Goal: Task Accomplishment & Management: Manage account settings

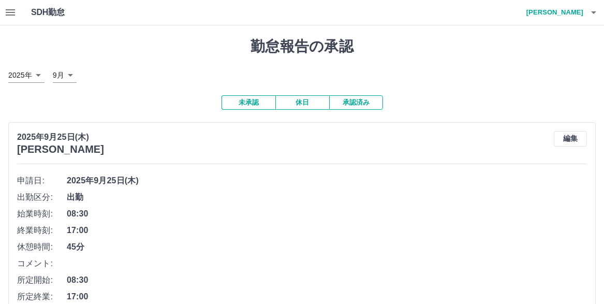
scroll to position [4276, 0]
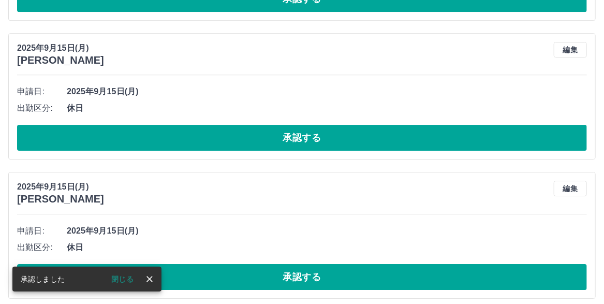
scroll to position [4608, 0]
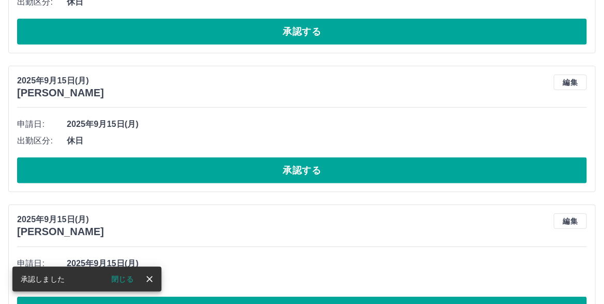
scroll to position [4668, 0]
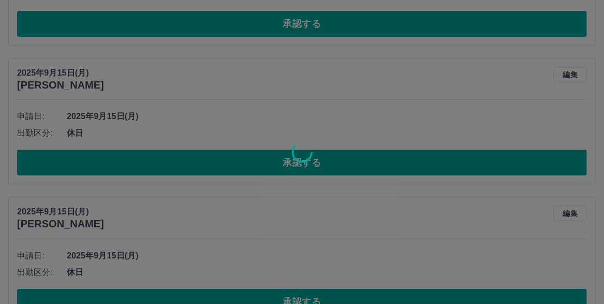
scroll to position [4676, 0]
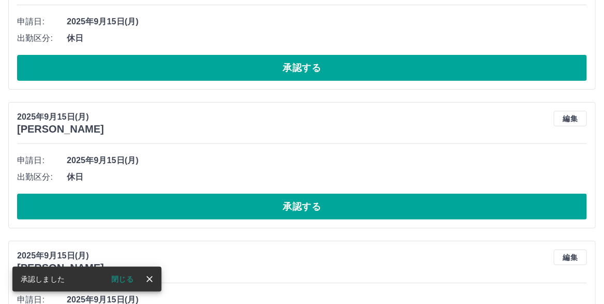
scroll to position [4632, 0]
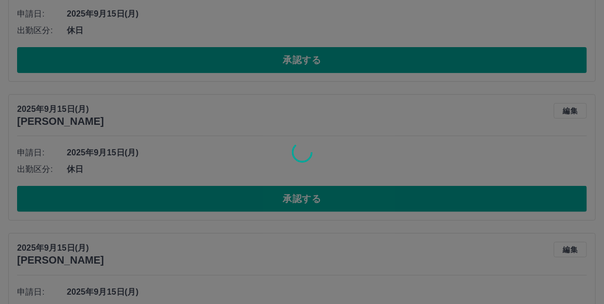
scroll to position [4639, 0]
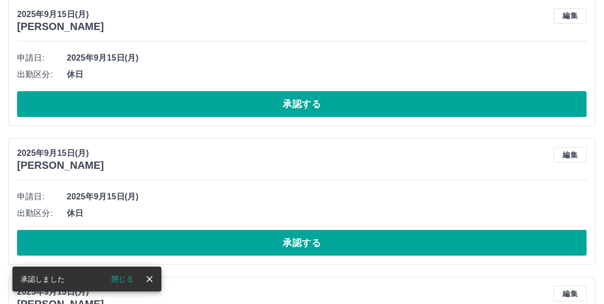
scroll to position [4595, 0]
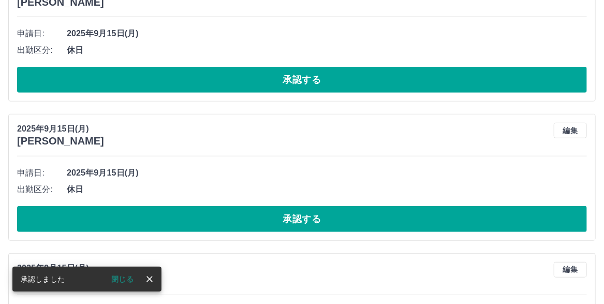
scroll to position [4758, 0]
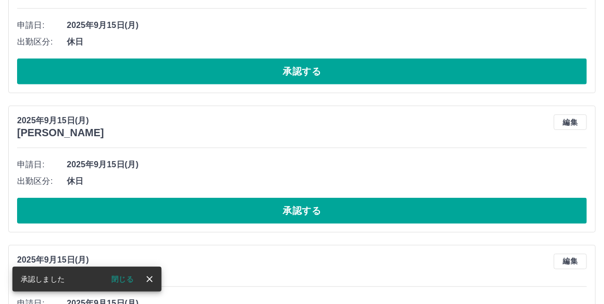
scroll to position [4766, 0]
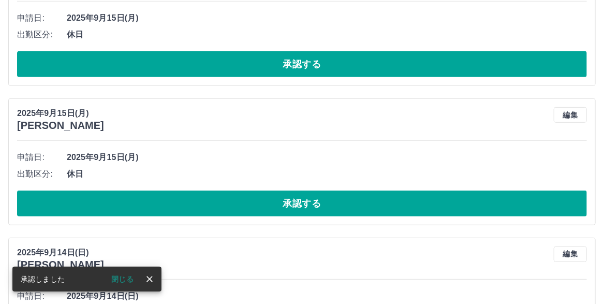
scroll to position [4773, 0]
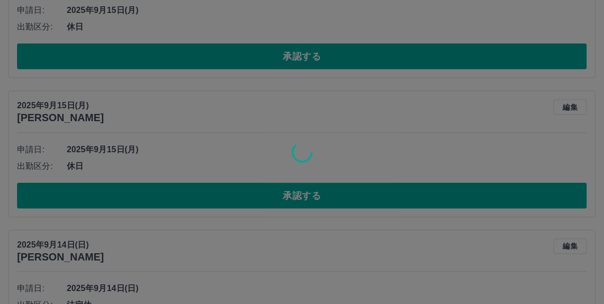
scroll to position [4781, 0]
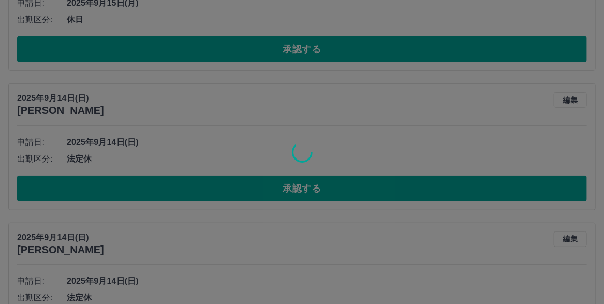
scroll to position [4788, 0]
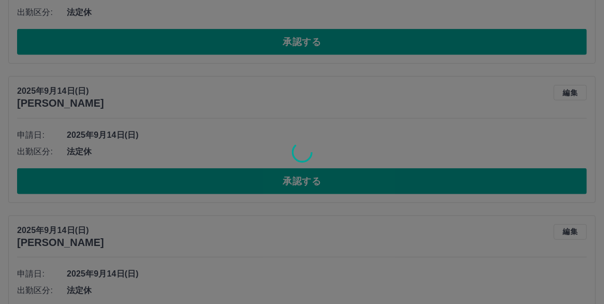
scroll to position [4796, 0]
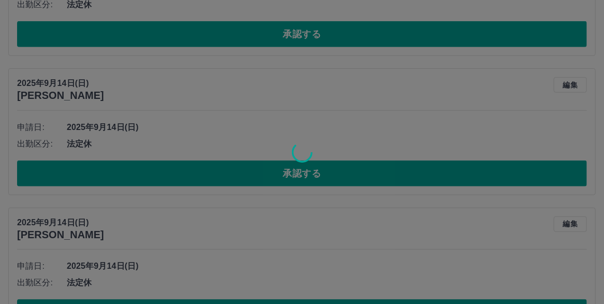
scroll to position [4803, 0]
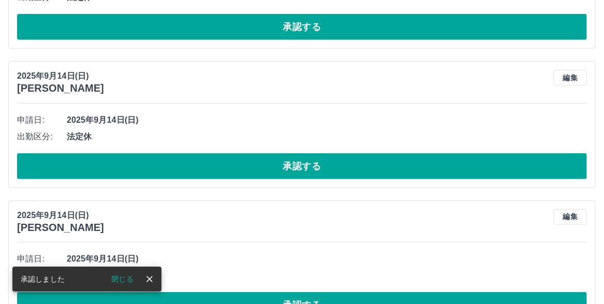
scroll to position [4811, 0]
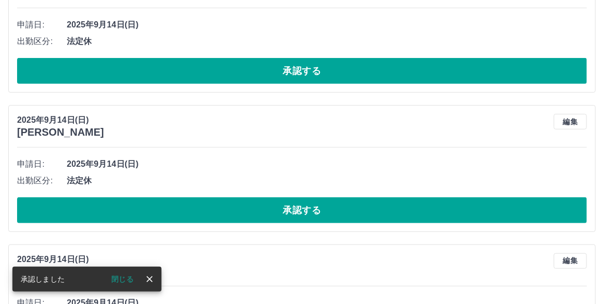
scroll to position [4767, 0]
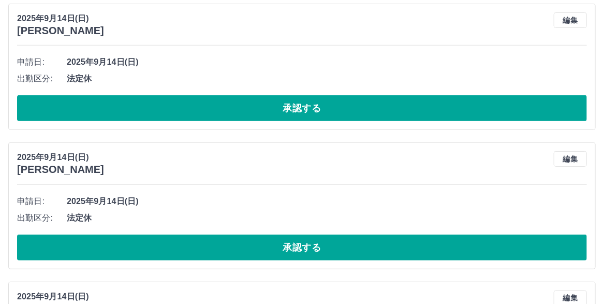
scroll to position [4930, 0]
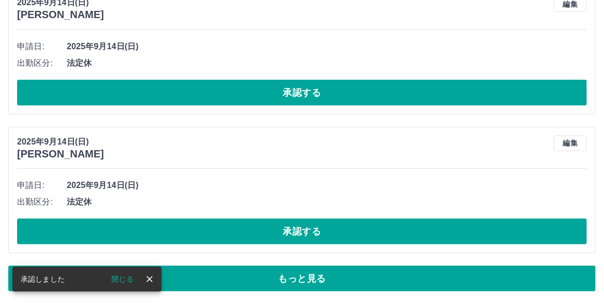
scroll to position [5041, 0]
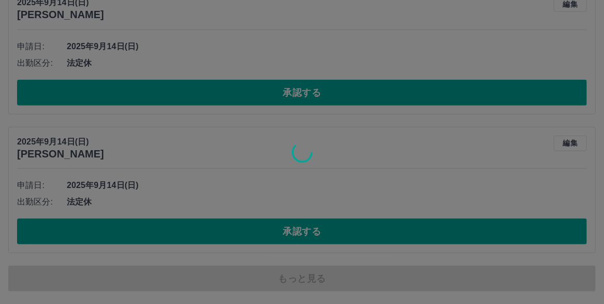
scroll to position [5056, 0]
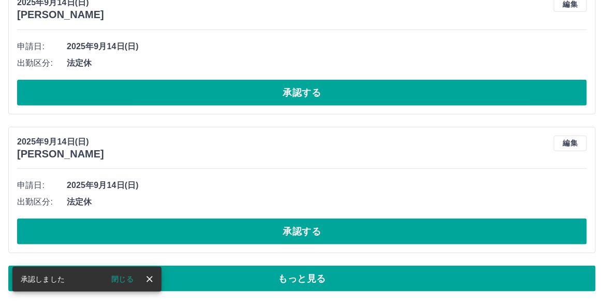
scroll to position [5080, 0]
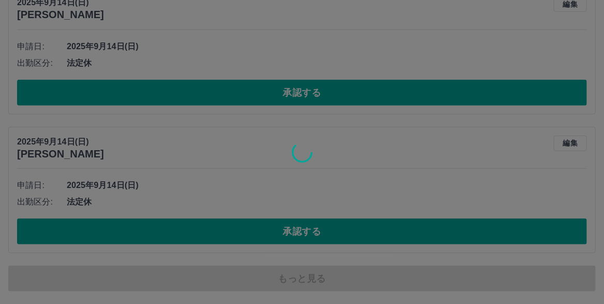
scroll to position [5103, 0]
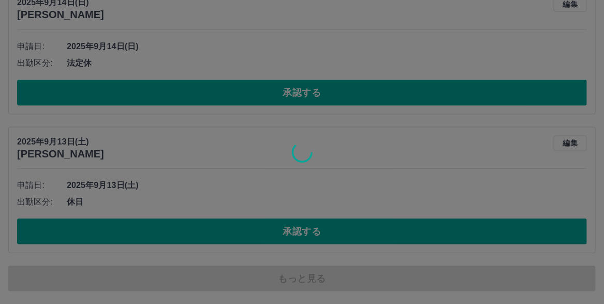
scroll to position [5067, 0]
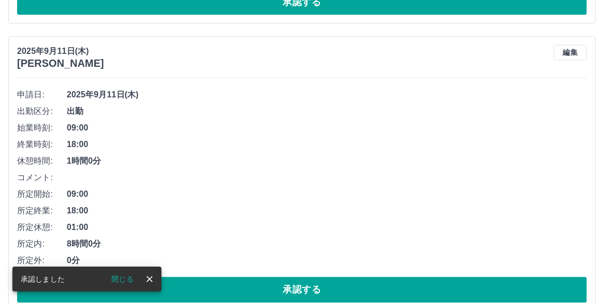
scroll to position [5075, 0]
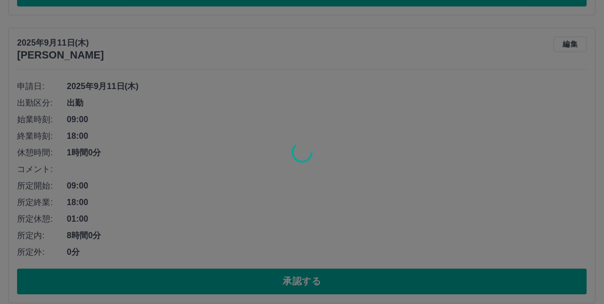
scroll to position [5083, 0]
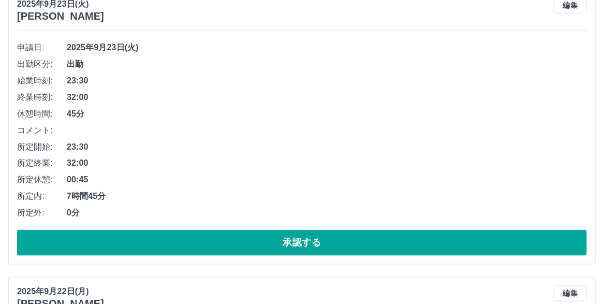
scroll to position [2245, 0]
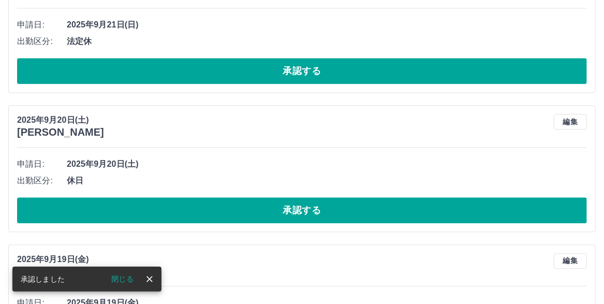
scroll to position [2179, 0]
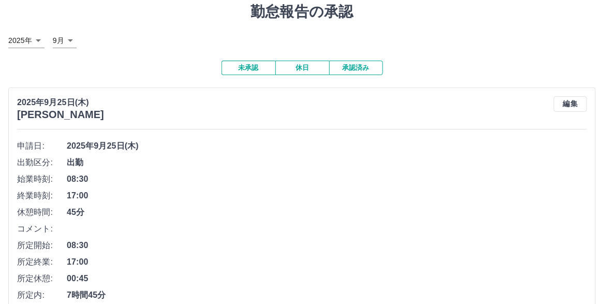
scroll to position [0, 0]
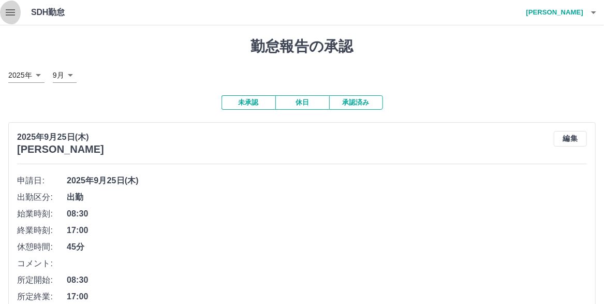
click at [10, 16] on icon "button" at bounding box center [10, 12] width 12 height 12
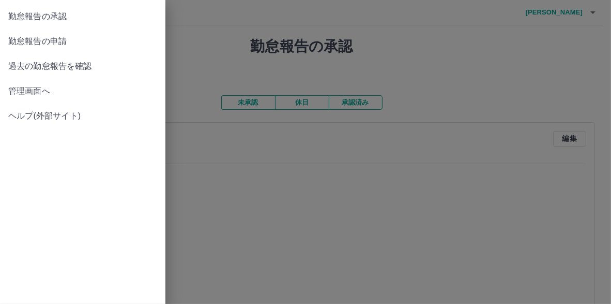
click at [32, 97] on span "管理画面へ" at bounding box center [82, 91] width 149 height 12
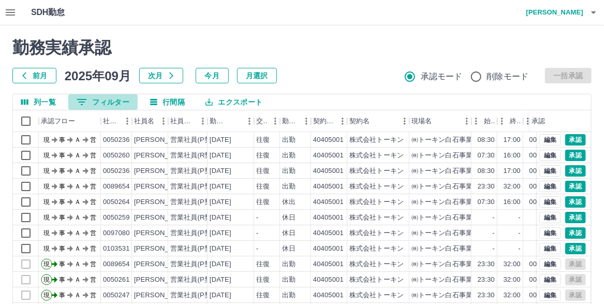
click at [88, 104] on icon "フィルター表示" at bounding box center [82, 102] width 12 height 12
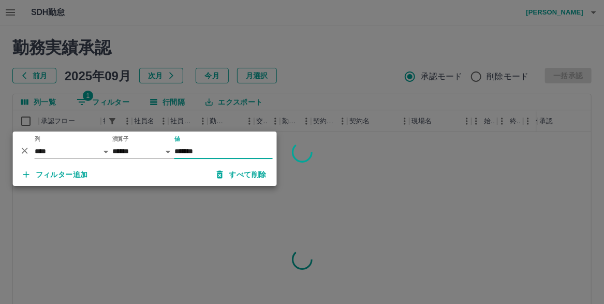
type input "*******"
click at [278, 27] on div at bounding box center [302, 152] width 604 height 304
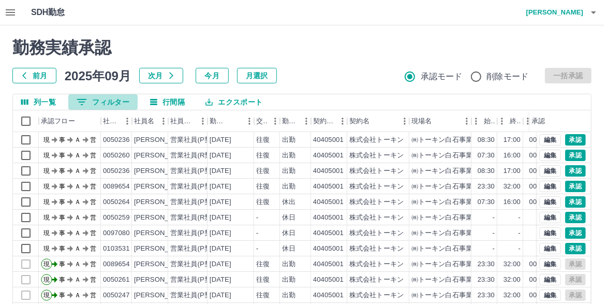
click at [110, 98] on button "0 フィルター" at bounding box center [102, 102] width 69 height 16
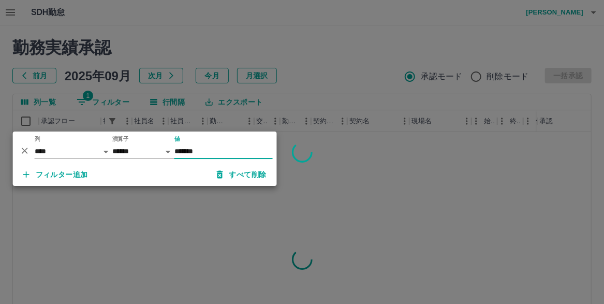
type input "*******"
click at [232, 39] on div at bounding box center [302, 152] width 604 height 304
